Goal: Use online tool/utility: Utilize a website feature to perform a specific function

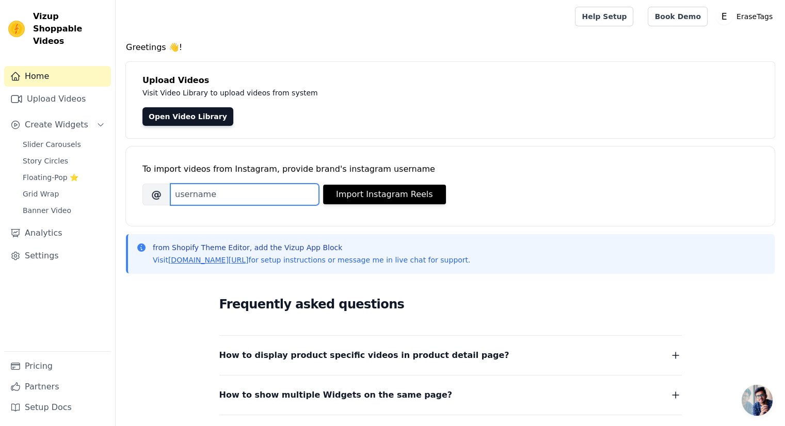
click at [190, 197] on input "Brand's Instagram Username" at bounding box center [244, 195] width 149 height 22
type input "erasetags.official"
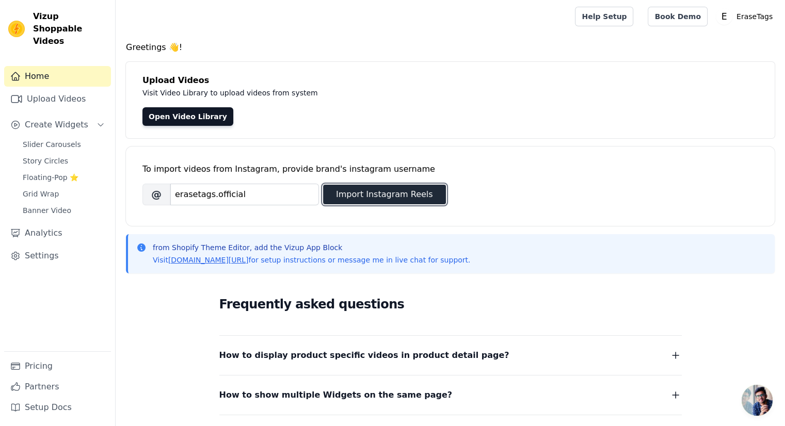
click at [400, 198] on button "Import Instagram Reels" at bounding box center [384, 195] width 123 height 20
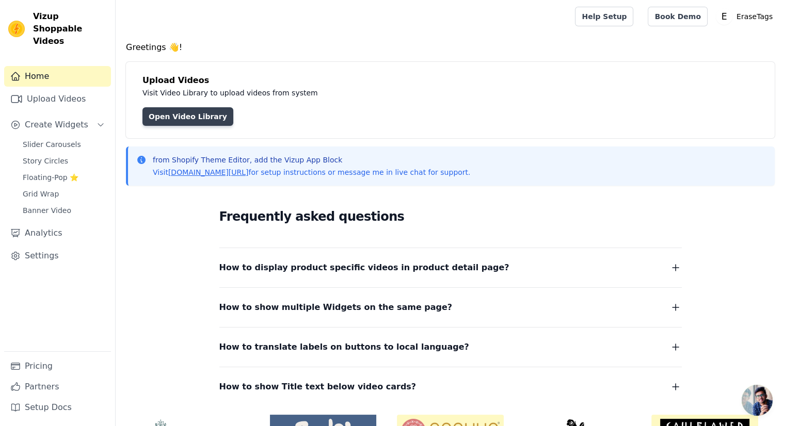
click at [170, 117] on link "Open Video Library" at bounding box center [187, 116] width 91 height 19
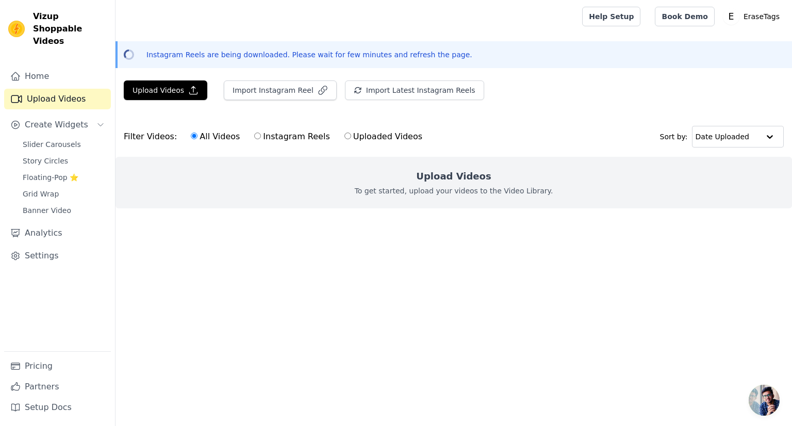
click at [254, 137] on label "Instagram Reels" at bounding box center [292, 136] width 76 height 13
click at [254, 137] on input "Instagram Reels" at bounding box center [257, 136] width 7 height 7
radio input "true"
click at [185, 135] on div "All Videos Instagram Reels Uploaded Videos" at bounding box center [306, 137] width 243 height 24
click at [191, 135] on input "All Videos" at bounding box center [194, 136] width 7 height 7
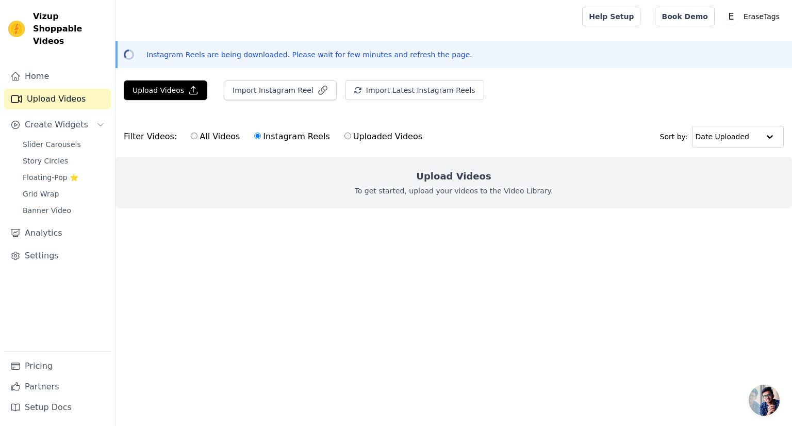
radio input "true"
click at [295, 93] on button "Import Instagram Reel" at bounding box center [280, 90] width 113 height 20
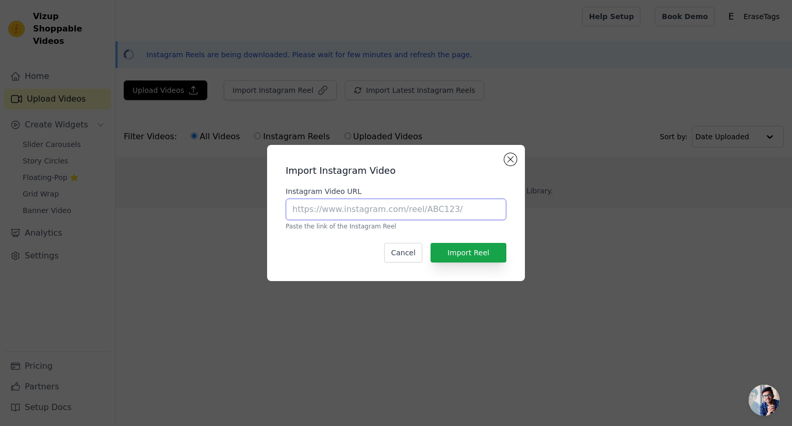
click at [345, 210] on input "Instagram Video URL" at bounding box center [396, 210] width 221 height 22
click at [516, 157] on div "Import Instagram Video Instagram Video URL Paste the link of the Instagram Reel…" at bounding box center [396, 213] width 258 height 136
click at [515, 157] on button "Close modal" at bounding box center [510, 159] width 12 height 12
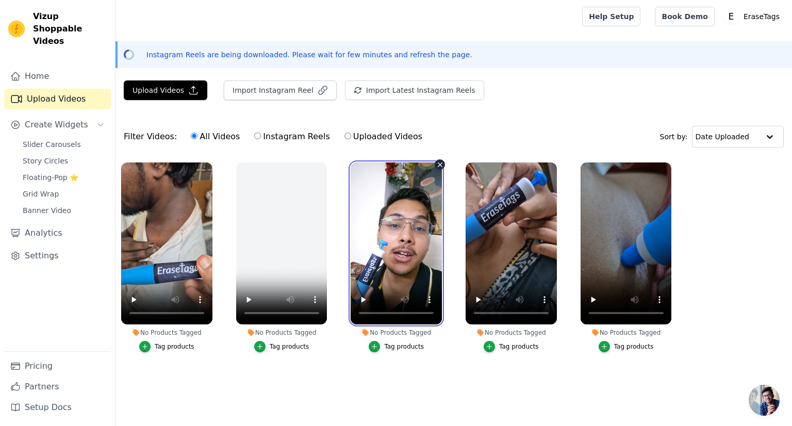
click at [349, 314] on div "No Products Tagged Tag products" at bounding box center [396, 259] width 103 height 205
click at [149, 349] on icon "button" at bounding box center [144, 346] width 7 height 7
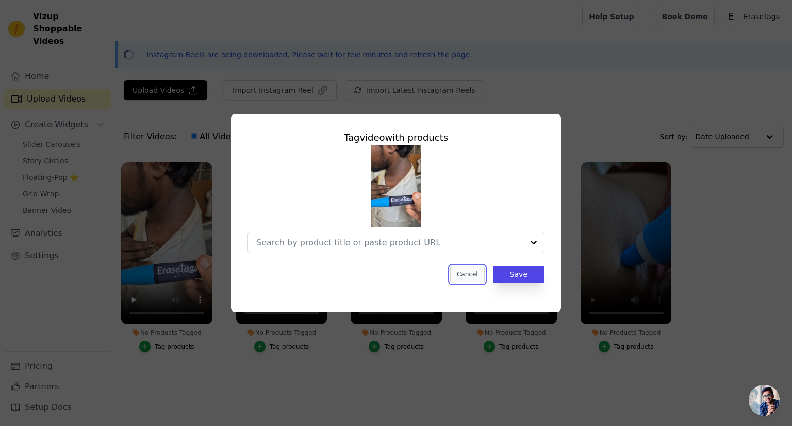
click at [481, 273] on button "Cancel" at bounding box center [467, 275] width 35 height 18
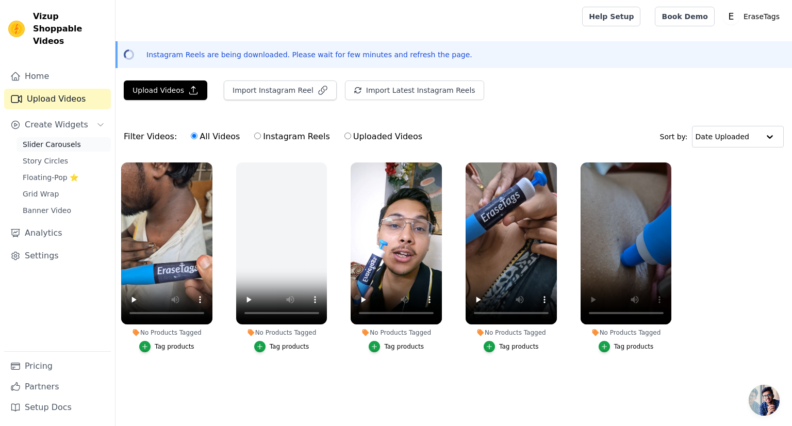
click at [64, 139] on span "Slider Carousels" at bounding box center [52, 144] width 58 height 10
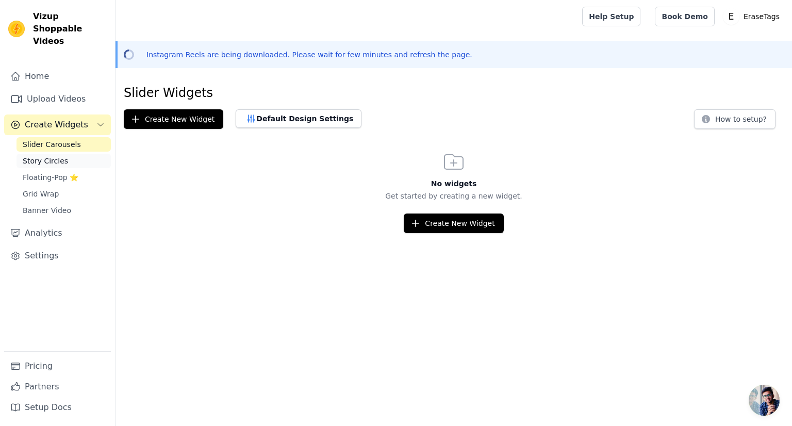
click at [54, 156] on span "Story Circles" at bounding box center [45, 161] width 45 height 10
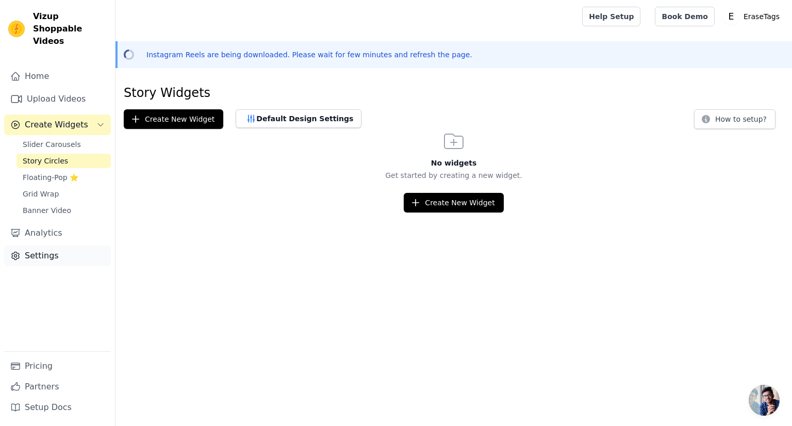
click at [35, 248] on link "Settings" at bounding box center [57, 256] width 107 height 21
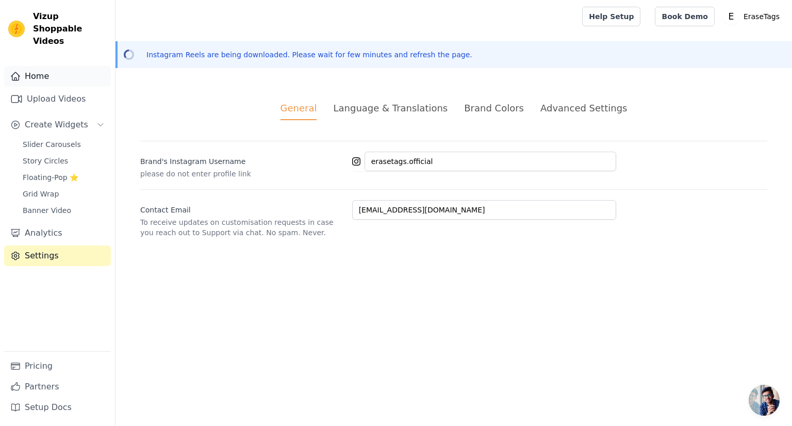
click at [35, 66] on link "Home" at bounding box center [57, 76] width 107 height 21
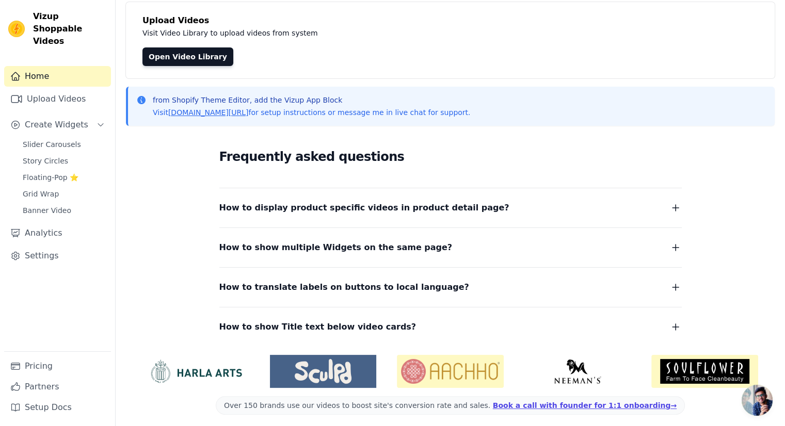
scroll to position [108, 0]
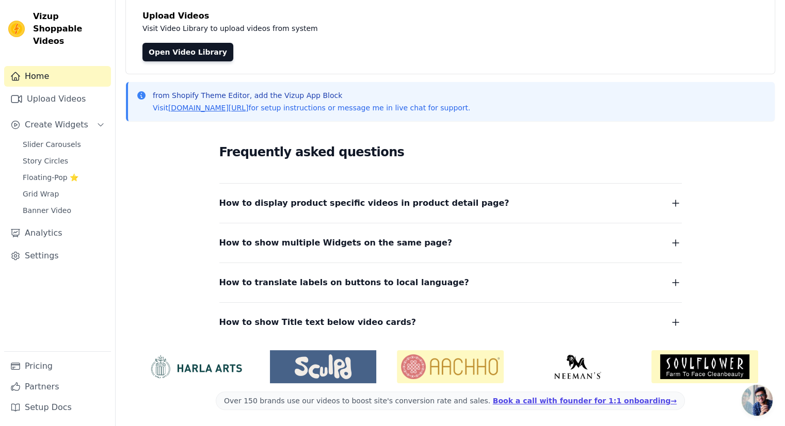
click at [464, 207] on button "How to display product specific videos in product detail page?" at bounding box center [450, 203] width 462 height 14
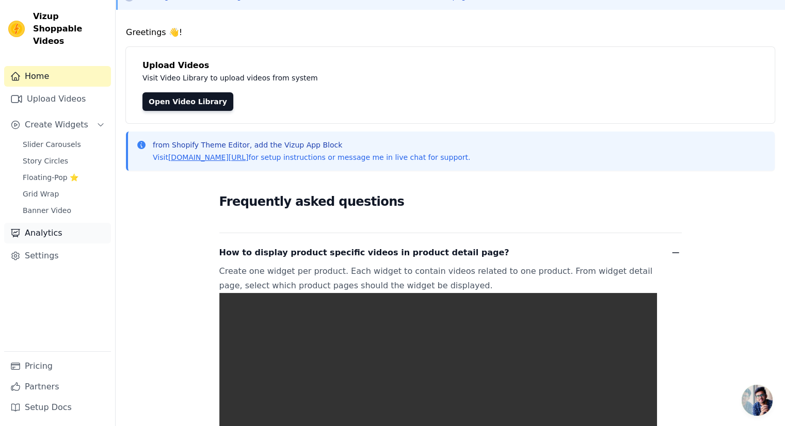
scroll to position [56, 0]
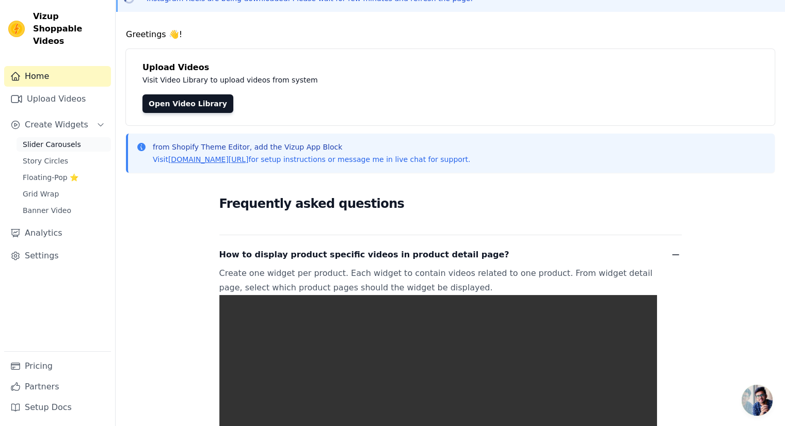
click at [57, 137] on link "Slider Carousels" at bounding box center [64, 144] width 94 height 14
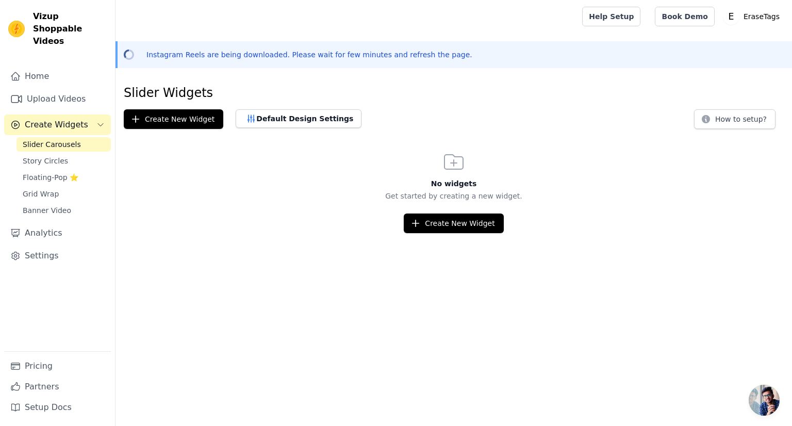
click at [60, 139] on span "Slider Carousels" at bounding box center [52, 144] width 58 height 10
click at [450, 224] on button "Create New Widget" at bounding box center [454, 224] width 100 height 20
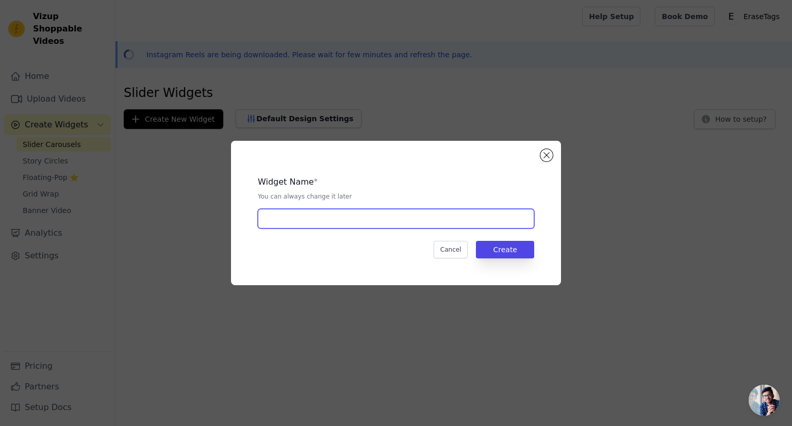
click at [307, 223] on input "text" at bounding box center [396, 219] width 276 height 20
type input "S"
type input "EraseTag Kit"
click at [501, 254] on button "Create" at bounding box center [505, 250] width 58 height 18
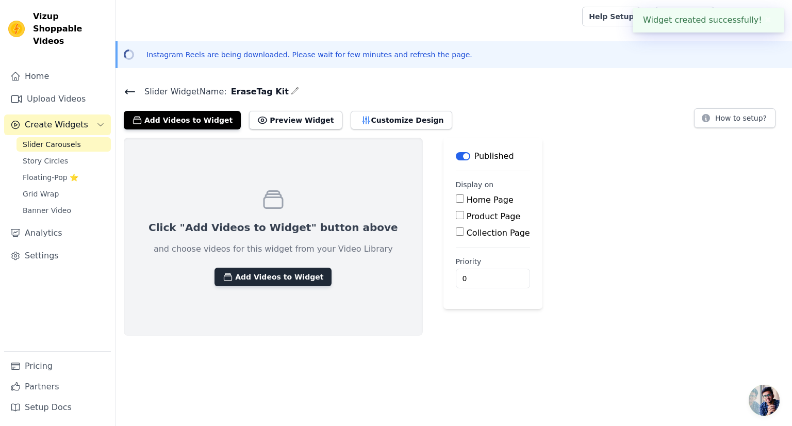
click at [268, 271] on button "Add Videos to Widget" at bounding box center [273, 277] width 117 height 19
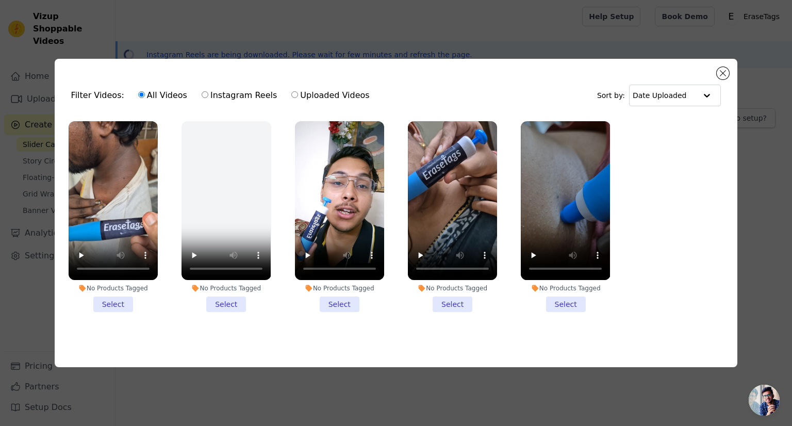
click at [110, 303] on li "No Products Tagged Select" at bounding box center [113, 216] width 89 height 191
click at [0, 0] on input "No Products Tagged Select" at bounding box center [0, 0] width 0 height 0
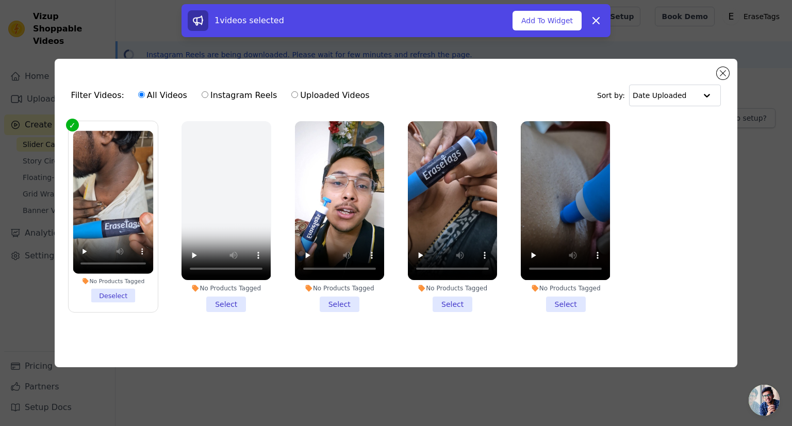
click at [449, 304] on li "No Products Tagged Select" at bounding box center [452, 216] width 89 height 191
click at [0, 0] on input "No Products Tagged Select" at bounding box center [0, 0] width 0 height 0
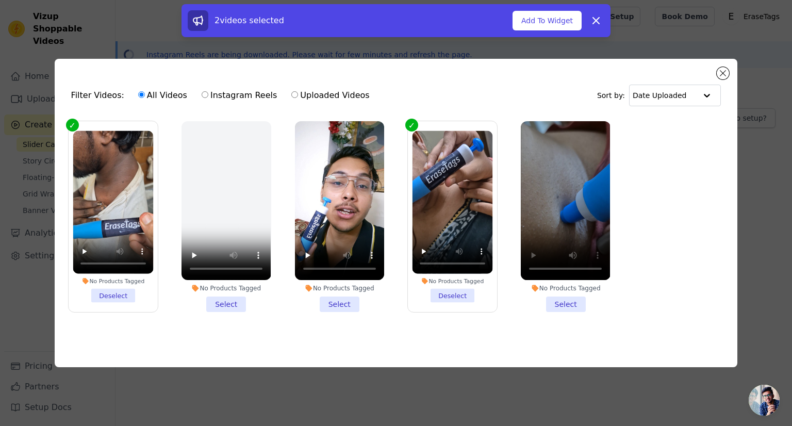
click at [336, 298] on li "No Products Tagged Select" at bounding box center [339, 216] width 89 height 191
click at [0, 0] on input "No Products Tagged Select" at bounding box center [0, 0] width 0 height 0
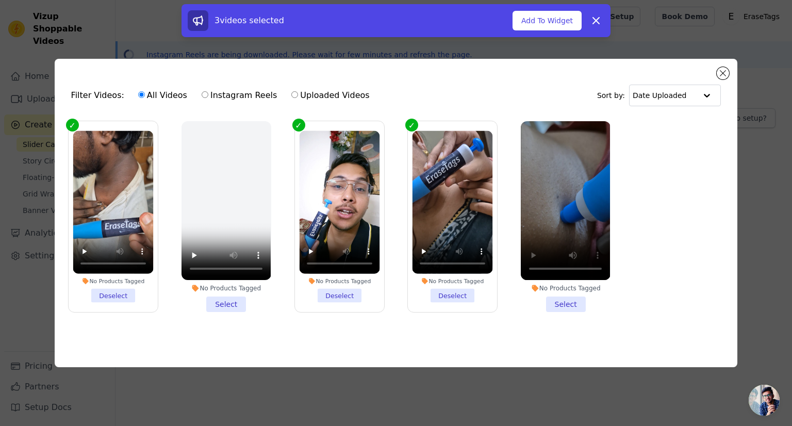
click at [560, 301] on li "No Products Tagged Select" at bounding box center [565, 216] width 89 height 191
click at [0, 0] on input "No Products Tagged Select" at bounding box center [0, 0] width 0 height 0
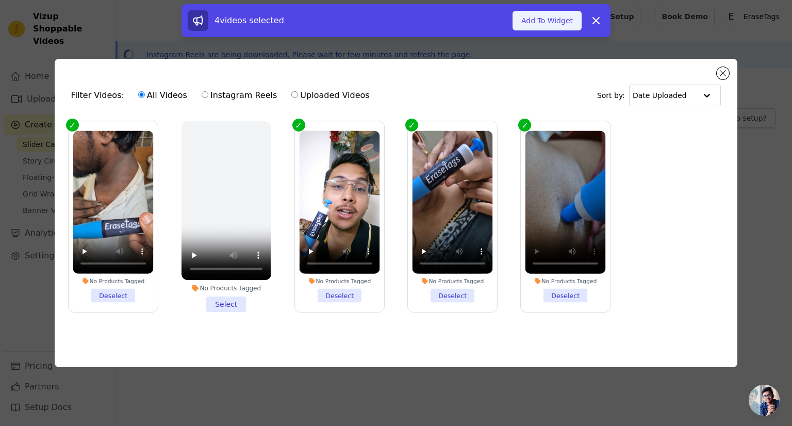
click at [555, 26] on button "Add To Widget" at bounding box center [547, 21] width 69 height 20
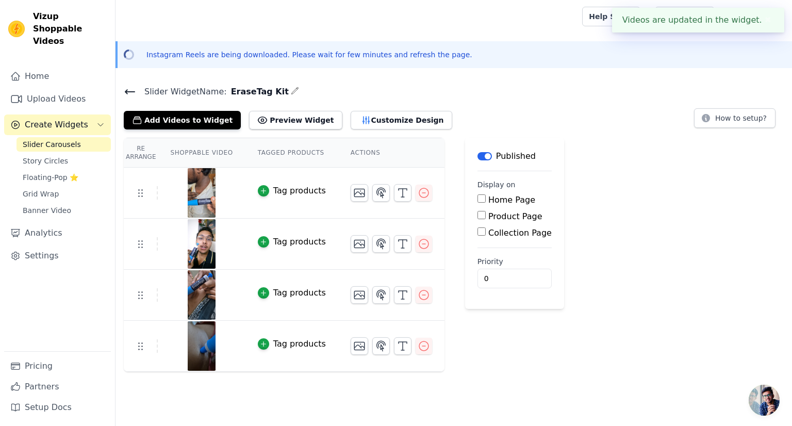
click at [478, 214] on input "Product Page" at bounding box center [482, 215] width 8 height 8
checkbox input "true"
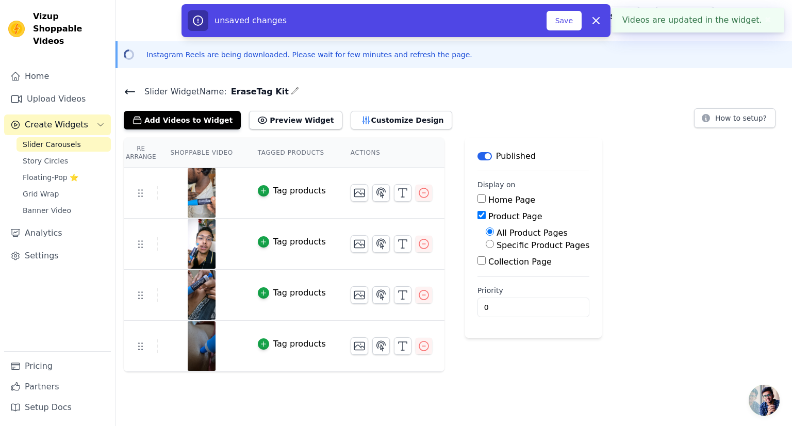
click at [486, 247] on input "Specific Product Pages" at bounding box center [490, 244] width 8 height 8
radio input "true"
click at [488, 264] on button "Select Products" at bounding box center [520, 269] width 69 height 18
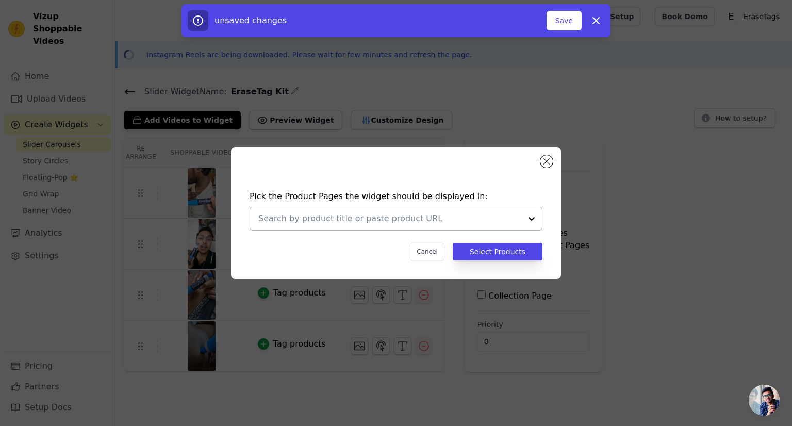
click at [434, 220] on input "text" at bounding box center [389, 219] width 263 height 12
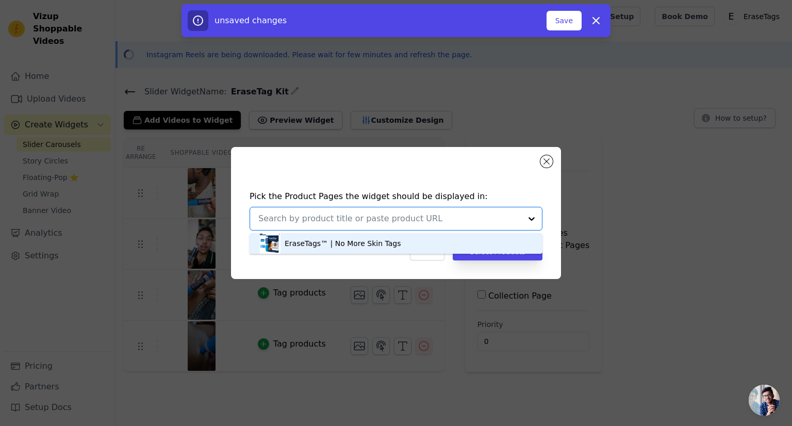
click at [389, 246] on div "EraseTags™ | No More Skin Tags" at bounding box center [396, 243] width 272 height 21
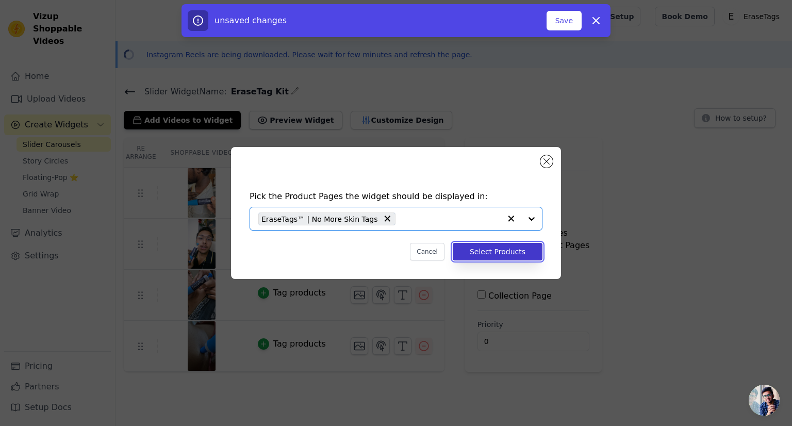
click at [485, 252] on button "Select Products" at bounding box center [498, 252] width 90 height 18
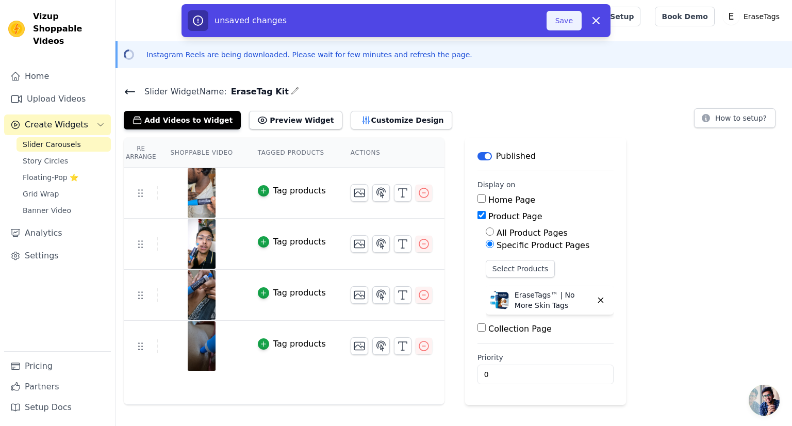
click at [570, 22] on button "Save" at bounding box center [564, 21] width 35 height 20
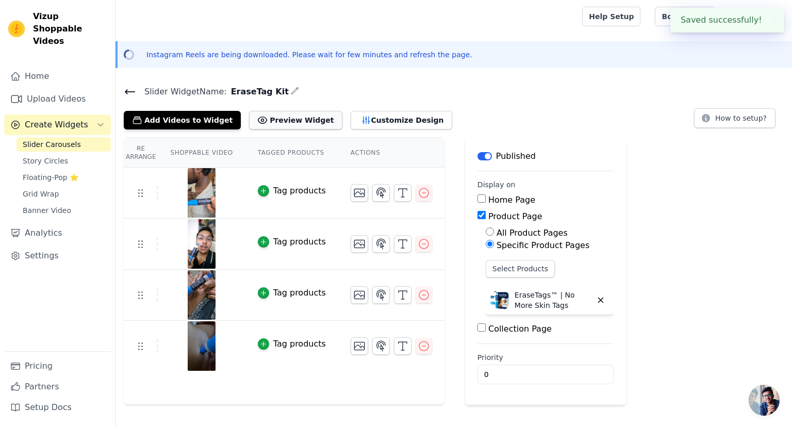
click at [267, 119] on button "Preview Widget" at bounding box center [295, 120] width 93 height 19
click at [207, 292] on img at bounding box center [201, 295] width 29 height 50
click at [199, 293] on img at bounding box center [201, 295] width 29 height 50
click at [197, 339] on img at bounding box center [201, 346] width 29 height 50
click at [199, 192] on img at bounding box center [201, 193] width 29 height 50
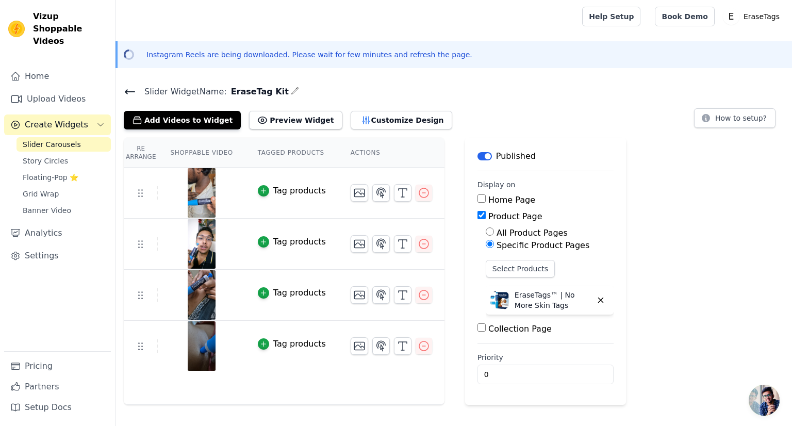
click at [199, 192] on img at bounding box center [201, 193] width 29 height 50
click at [196, 245] on img at bounding box center [201, 244] width 29 height 50
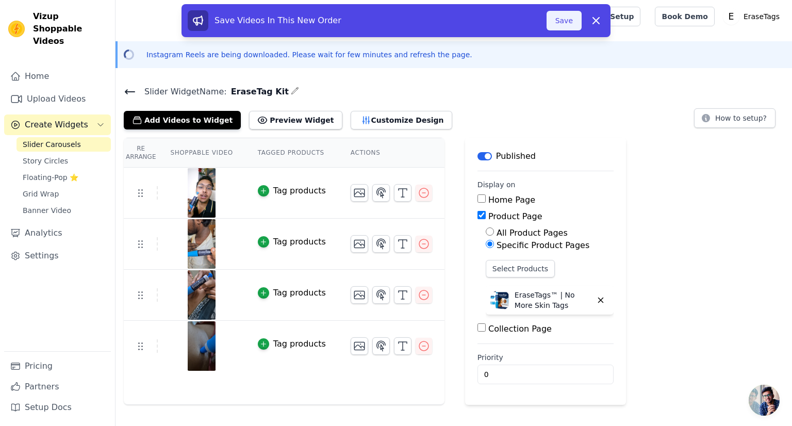
click at [563, 19] on button "Save" at bounding box center [564, 21] width 35 height 20
